Goal: Understand process/instructions: Learn how to perform a task or action

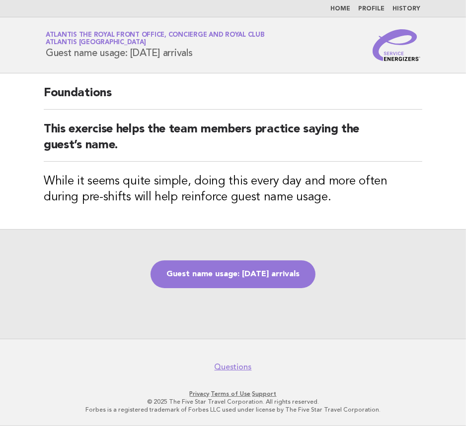
click at [136, 126] on h2 "This exercise helps the team members practice saying the guest’s name." at bounding box center [233, 142] width 378 height 40
drag, startPoint x: 232, startPoint y: 277, endPoint x: 251, endPoint y: 245, distance: 37.4
click at [232, 277] on link "Guest name usage: [DATE] arrivals" at bounding box center [232, 275] width 165 height 28
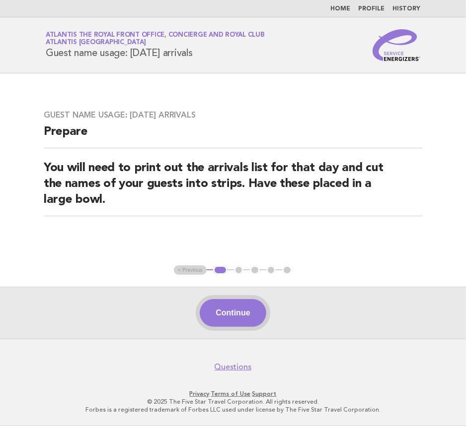
click at [229, 313] on button "Continue" at bounding box center [233, 313] width 66 height 28
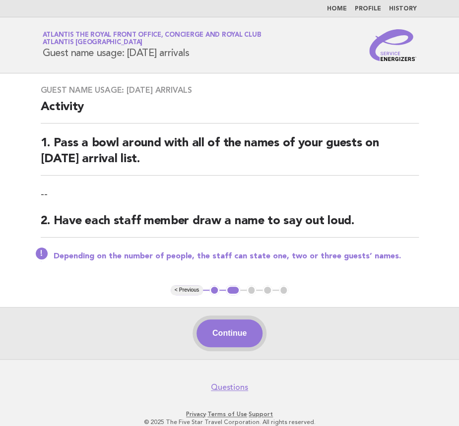
click at [244, 337] on button "Continue" at bounding box center [230, 334] width 66 height 28
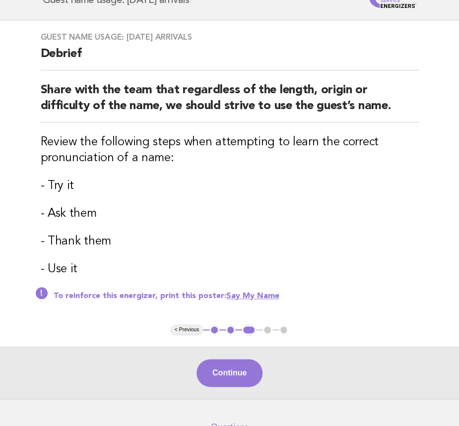
scroll to position [112, 0]
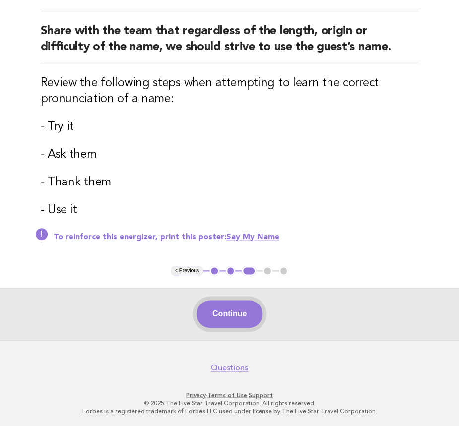
click at [244, 319] on button "Continue" at bounding box center [230, 314] width 66 height 28
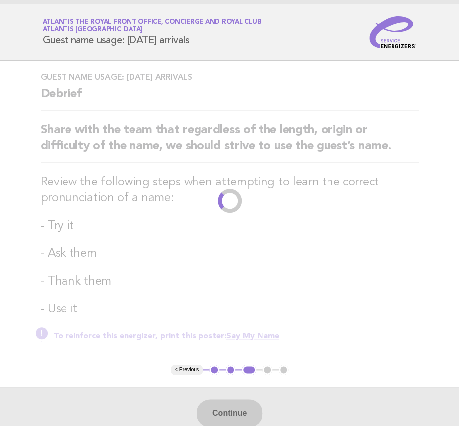
scroll to position [0, 0]
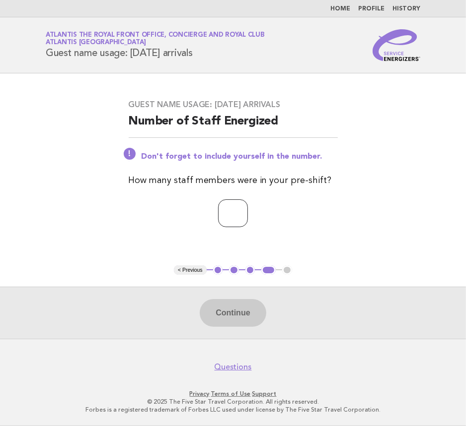
click at [239, 213] on input "number" at bounding box center [233, 214] width 30 height 28
click at [248, 210] on input "*" at bounding box center [233, 214] width 30 height 28
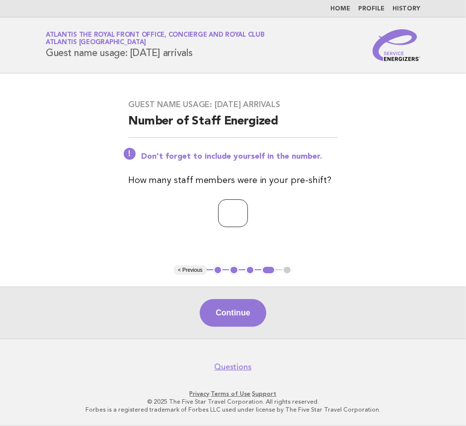
click at [248, 210] on input "*" at bounding box center [233, 214] width 30 height 28
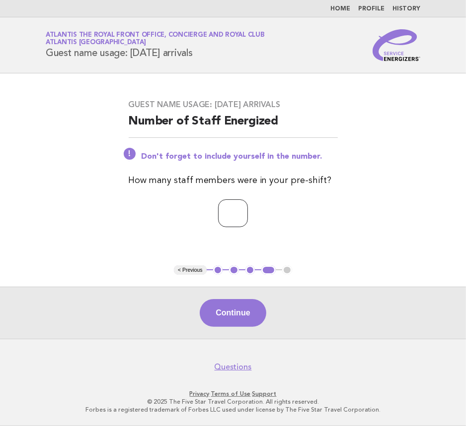
click at [248, 210] on input "**" at bounding box center [233, 214] width 30 height 28
type input "**"
click at [248, 210] on input "**" at bounding box center [233, 214] width 30 height 28
click at [225, 324] on button "Continue" at bounding box center [233, 313] width 66 height 28
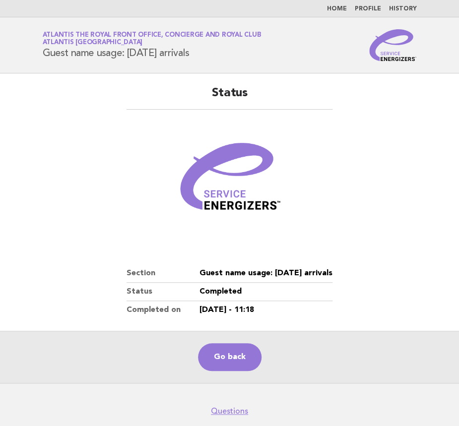
drag, startPoint x: 322, startPoint y: 81, endPoint x: 331, endPoint y: 55, distance: 27.9
click at [322, 81] on div "Status Section Guest name usage: Today's arrivals Status Completed Completed on…" at bounding box center [230, 202] width 230 height 258
click at [229, 356] on link "Go back" at bounding box center [230, 358] width 64 height 28
